Goal: Task Accomplishment & Management: Complete application form

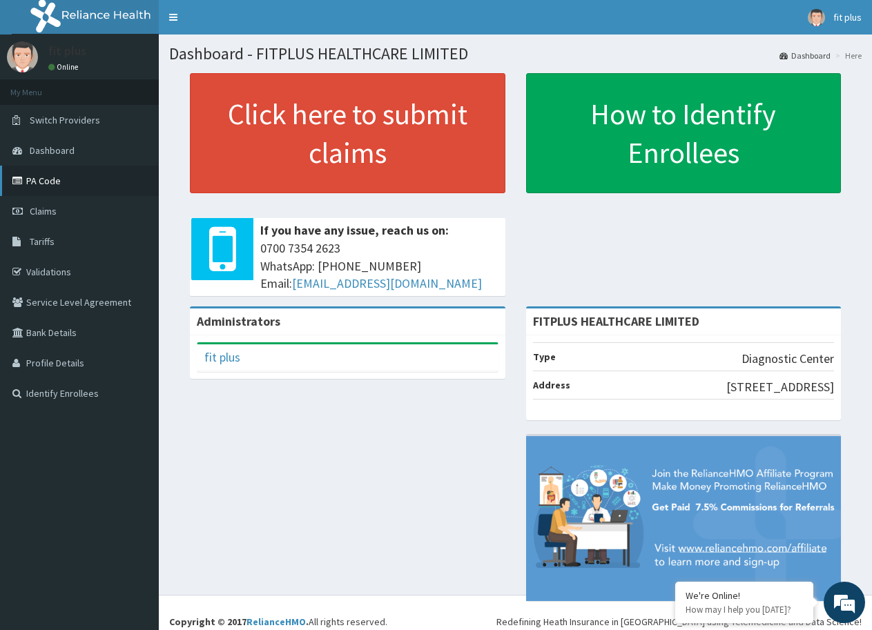
click at [61, 177] on link "PA Code" at bounding box center [79, 181] width 159 height 30
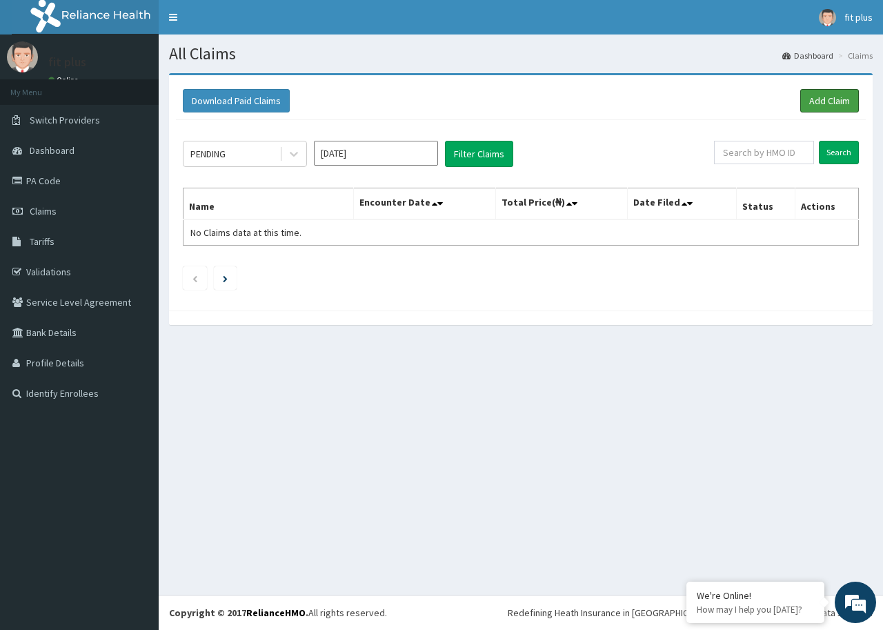
click at [818, 100] on link "Add Claim" at bounding box center [829, 100] width 59 height 23
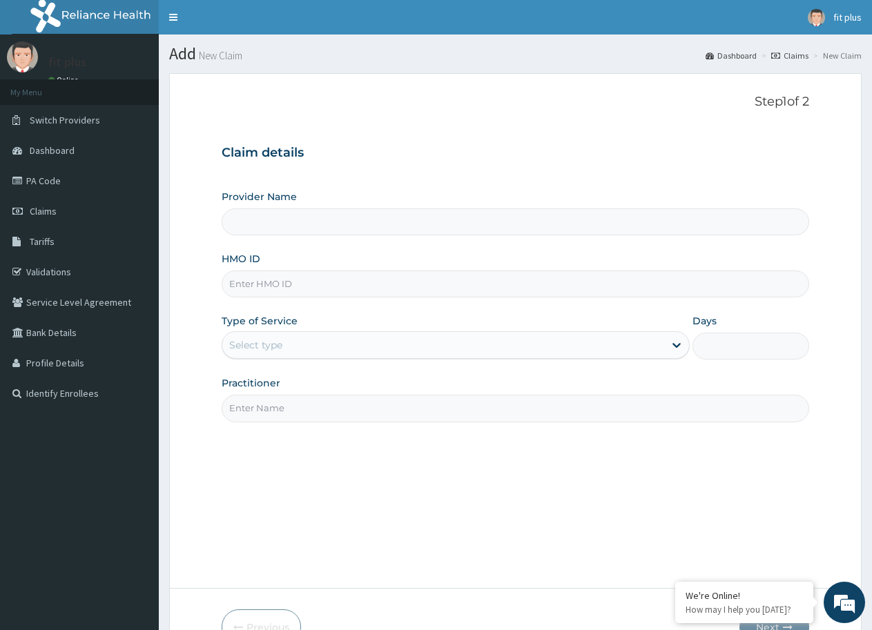
type input "FITPLUS HEALTHCARE LIMITED"
click at [265, 289] on input "HMO ID" at bounding box center [515, 284] width 587 height 27
type input "CID/10062/A"
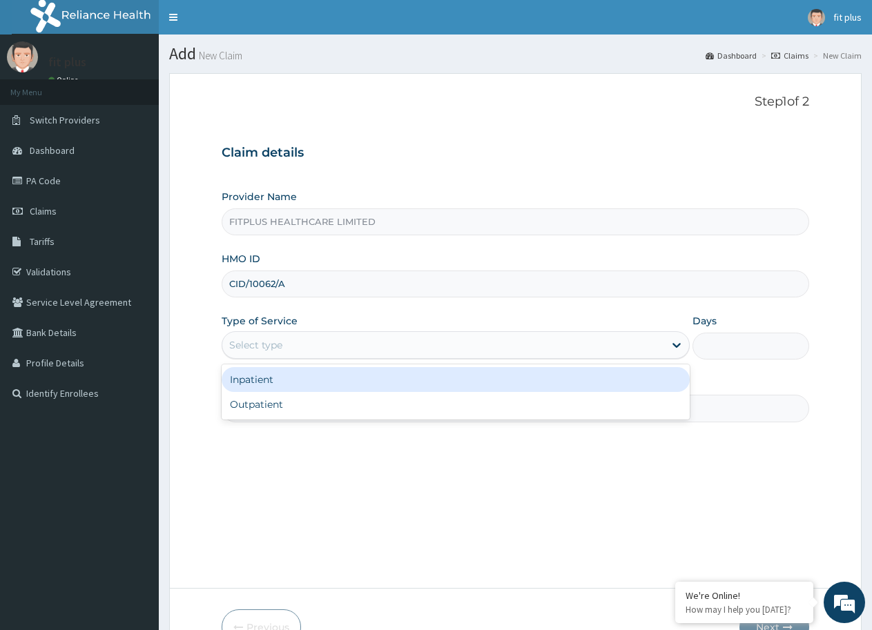
click at [259, 341] on div "Select type" at bounding box center [255, 345] width 53 height 14
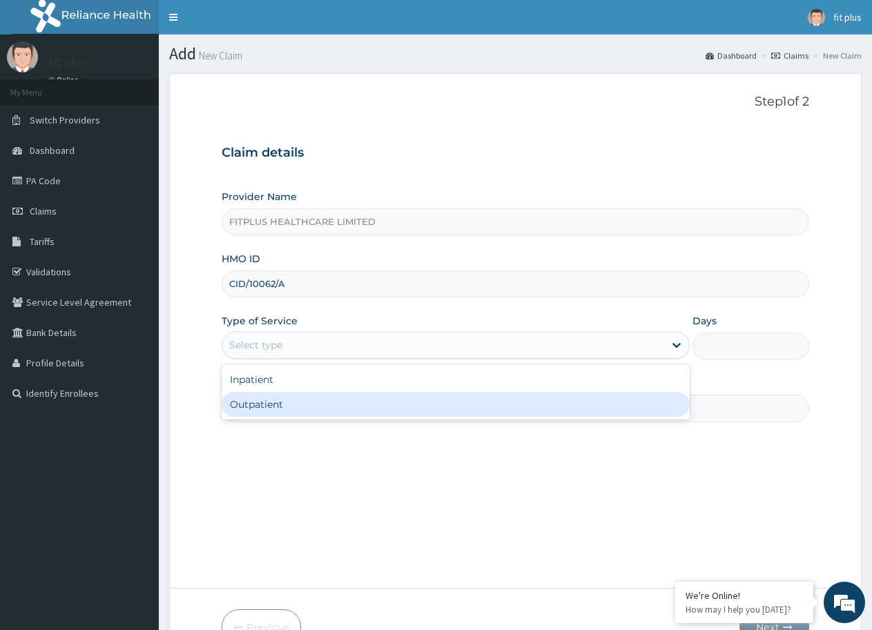
click at [278, 398] on div "Outpatient" at bounding box center [455, 404] width 467 height 25
type input "1"
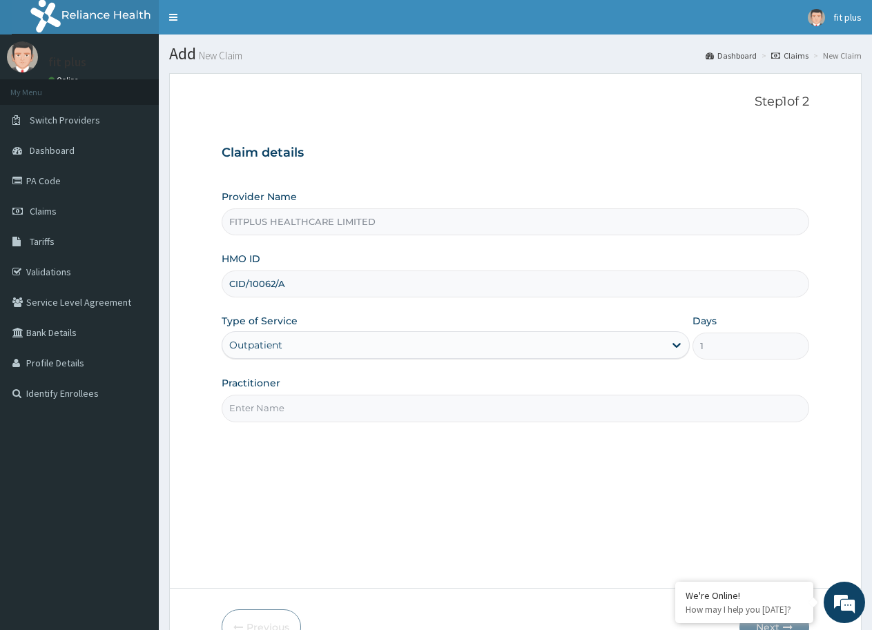
click at [278, 398] on input "Practitioner" at bounding box center [515, 408] width 587 height 27
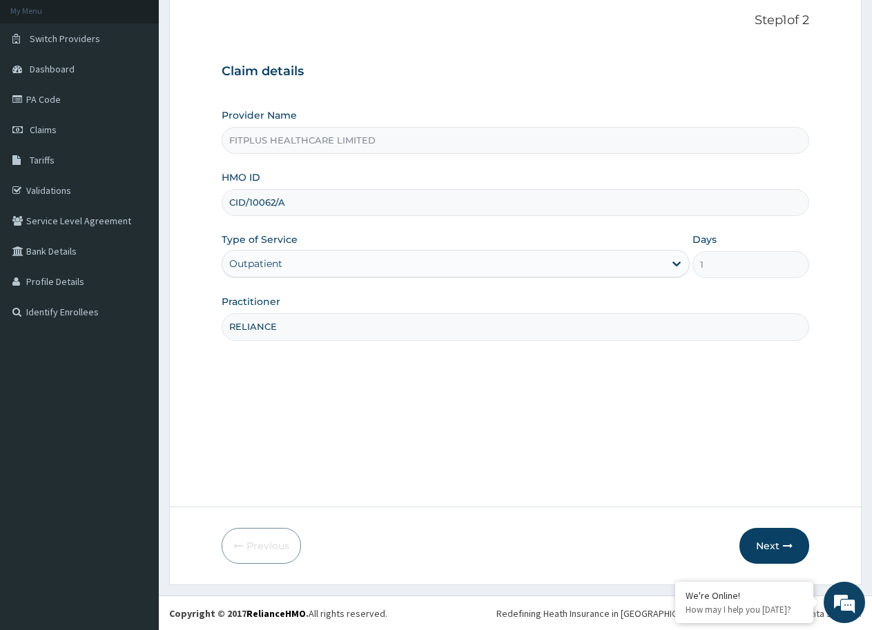
scroll to position [82, 0]
type input "RELIANCE"
click at [760, 550] on button "Next" at bounding box center [774, 545] width 70 height 36
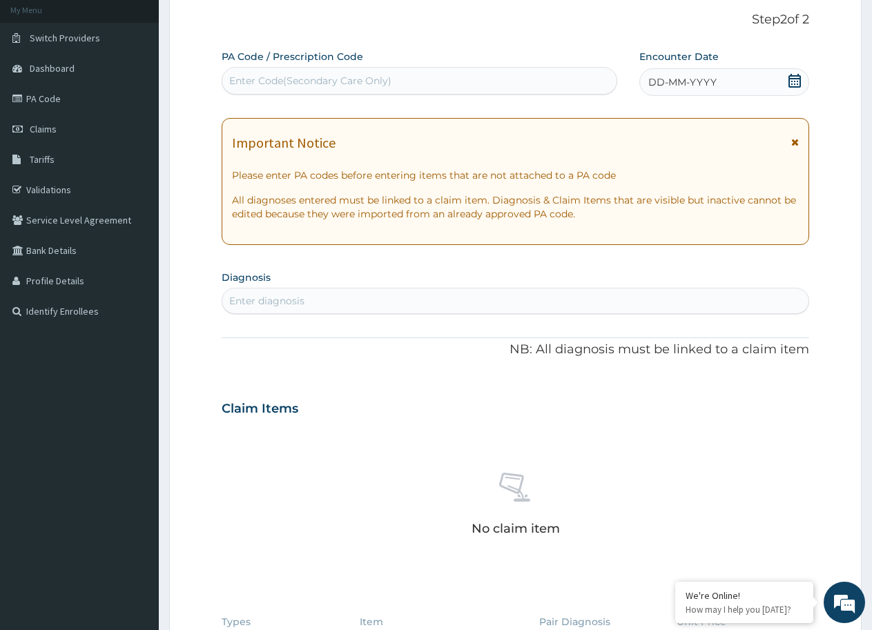
click at [253, 84] on div "Enter Code(Secondary Care Only)" at bounding box center [310, 81] width 162 height 14
paste input "PA/EA1408"
type input "PA/EA1408"
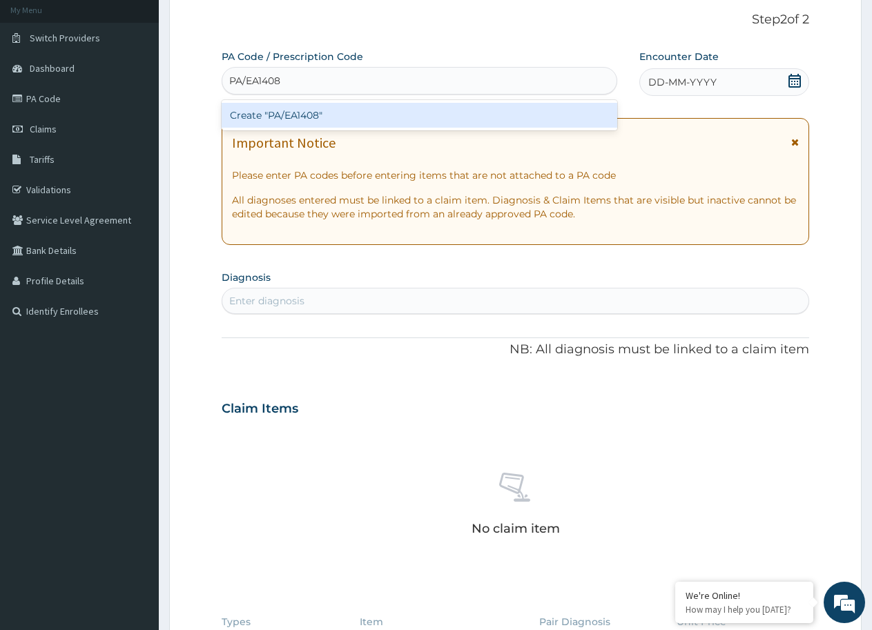
click at [252, 109] on div "Create "PA/EA1408"" at bounding box center [419, 115] width 395 height 25
